Goal: Complete application form

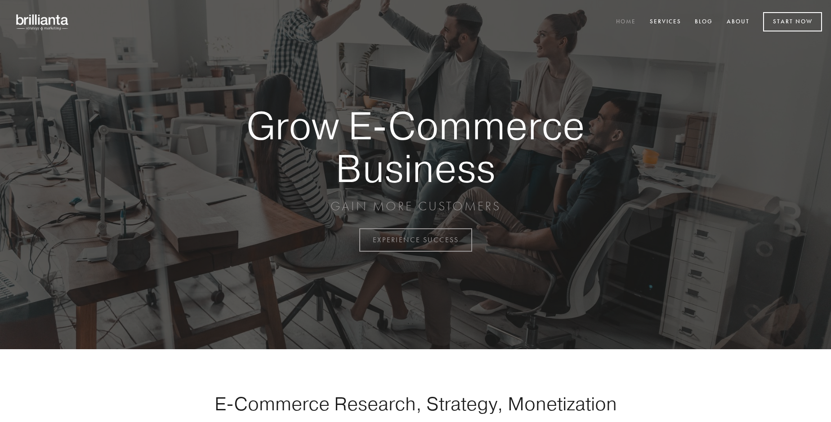
scroll to position [2357, 0]
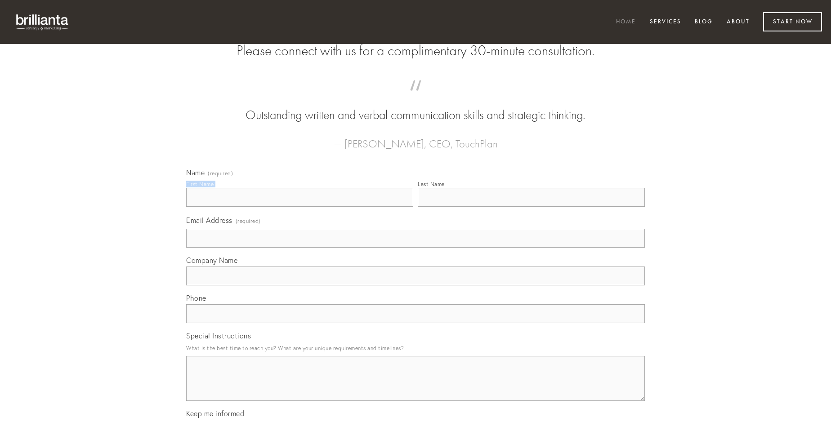
type input "[PERSON_NAME]"
click at [531, 207] on input "Last Name" at bounding box center [531, 197] width 227 height 19
type input "[PERSON_NAME]"
click at [415, 248] on input "Email Address (required)" at bounding box center [415, 238] width 459 height 19
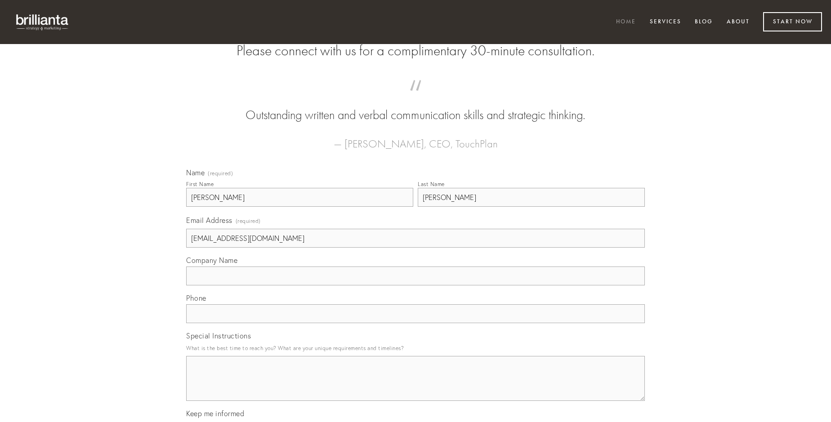
type input "[EMAIL_ADDRESS][DOMAIN_NAME]"
click at [415, 285] on input "Company Name" at bounding box center [415, 276] width 459 height 19
type input "tempora"
click at [415, 323] on input "text" at bounding box center [415, 313] width 459 height 19
click at [415, 387] on textarea "Special Instructions" at bounding box center [415, 378] width 459 height 45
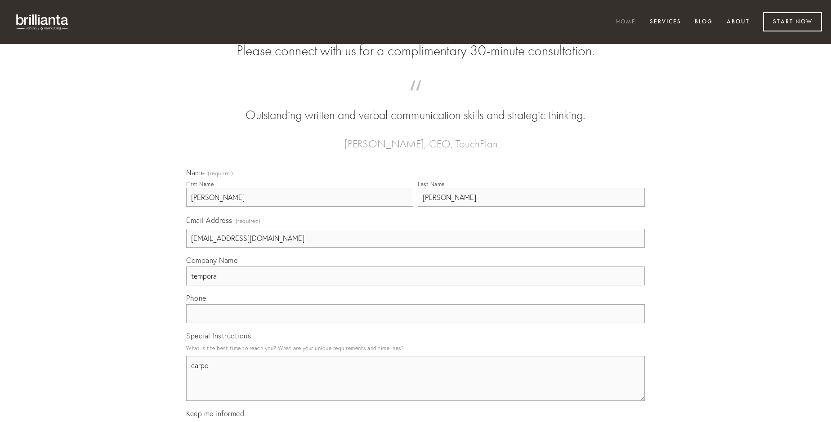
type textarea "carpo"
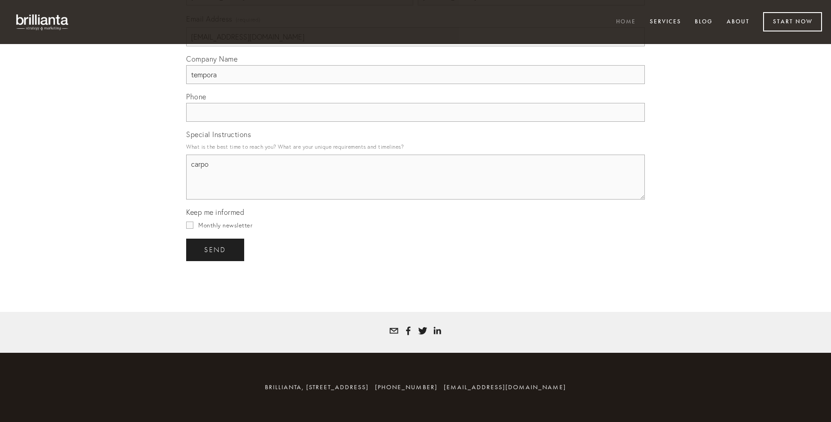
click at [216, 250] on span "send" at bounding box center [215, 250] width 22 height 8
